Goal: Check status: Check status

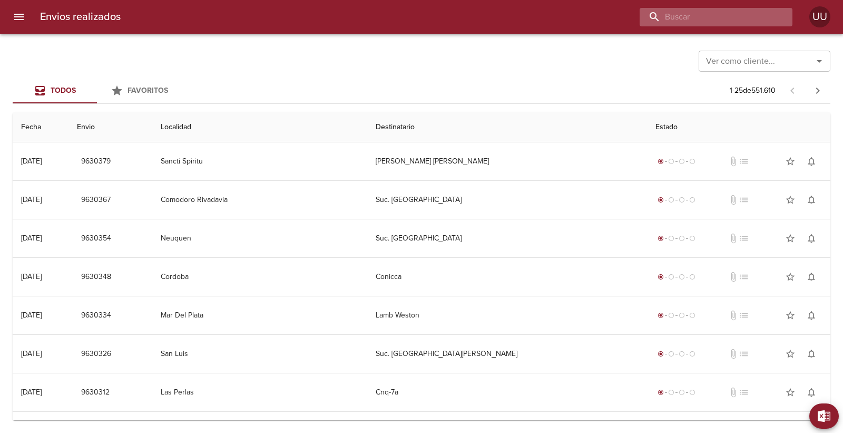
click at [729, 15] on input "buscar" at bounding box center [707, 17] width 135 height 18
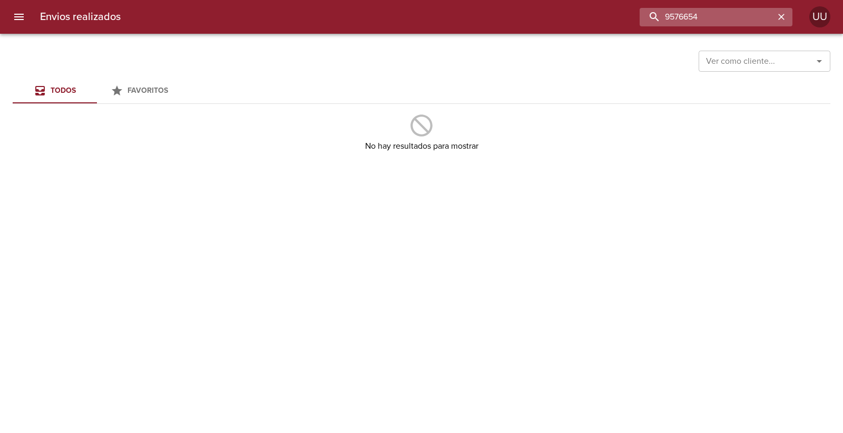
click at [686, 19] on input "9576654" at bounding box center [707, 17] width 135 height 18
click at [683, 19] on input "9576654" at bounding box center [707, 17] width 135 height 18
click at [691, 16] on input "9576654" at bounding box center [707, 17] width 135 height 18
click at [685, 13] on input "9576654" at bounding box center [707, 17] width 135 height 18
type input "9573654"
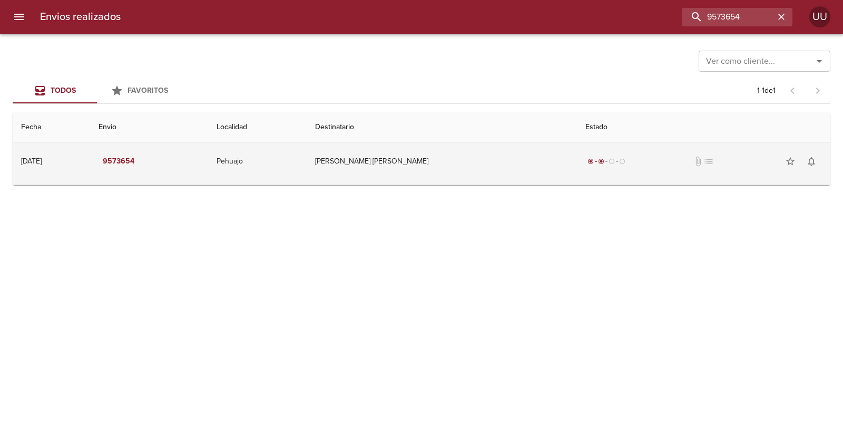
click at [413, 158] on td "[PERSON_NAME] [PERSON_NAME]" at bounding box center [442, 161] width 270 height 38
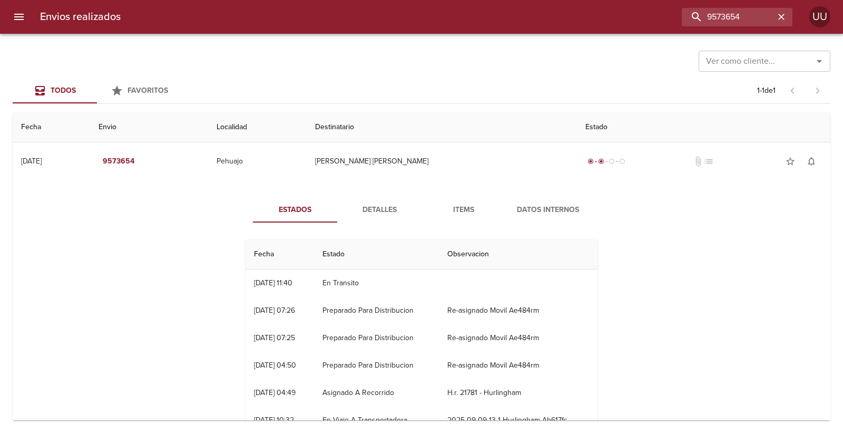
click at [398, 209] on span "Detalles" at bounding box center [379, 209] width 72 height 13
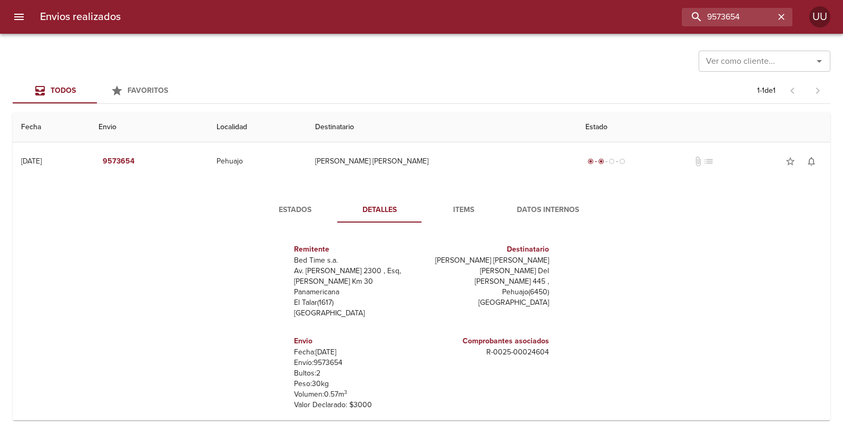
click at [467, 206] on span "Items" at bounding box center [464, 209] width 72 height 13
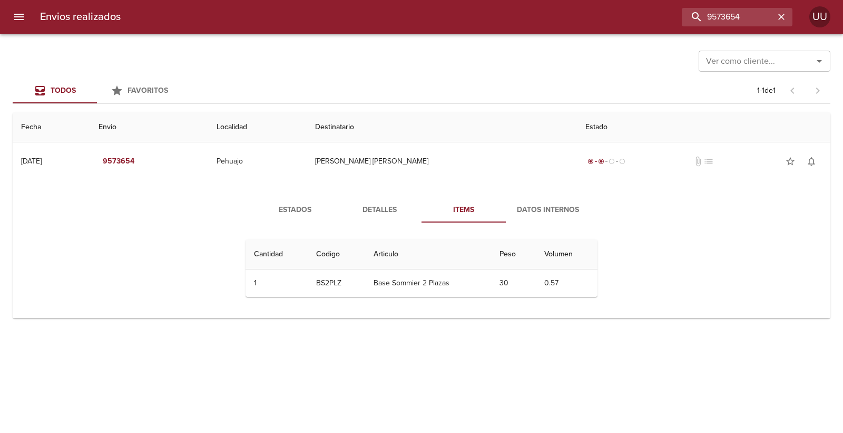
drag, startPoint x: 343, startPoint y: 209, endPoint x: 303, endPoint y: 210, distance: 39.5
click at [304, 210] on div "Estados Detalles Items Datos Internos" at bounding box center [421, 209] width 337 height 25
click at [303, 210] on span "Estados" at bounding box center [295, 209] width 72 height 13
